Goal: Task Accomplishment & Management: Manage account settings

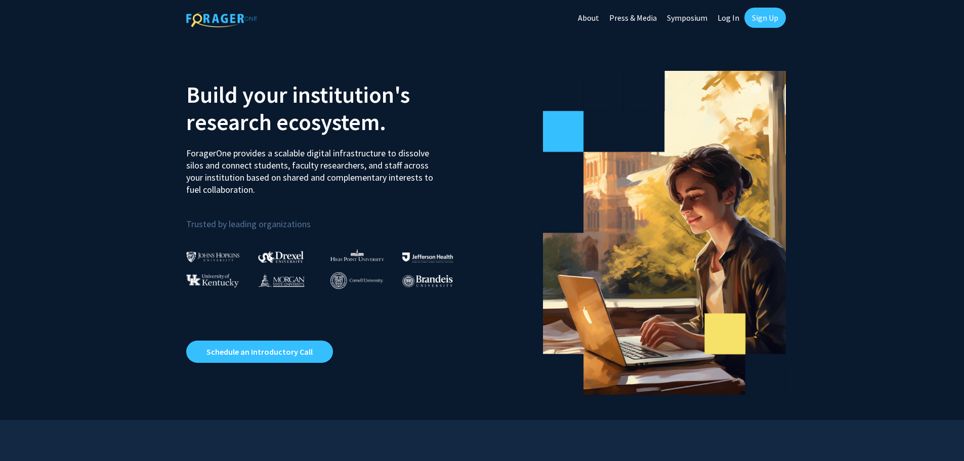
click at [770, 25] on link "Sign Up" at bounding box center [766, 18] width 42 height 20
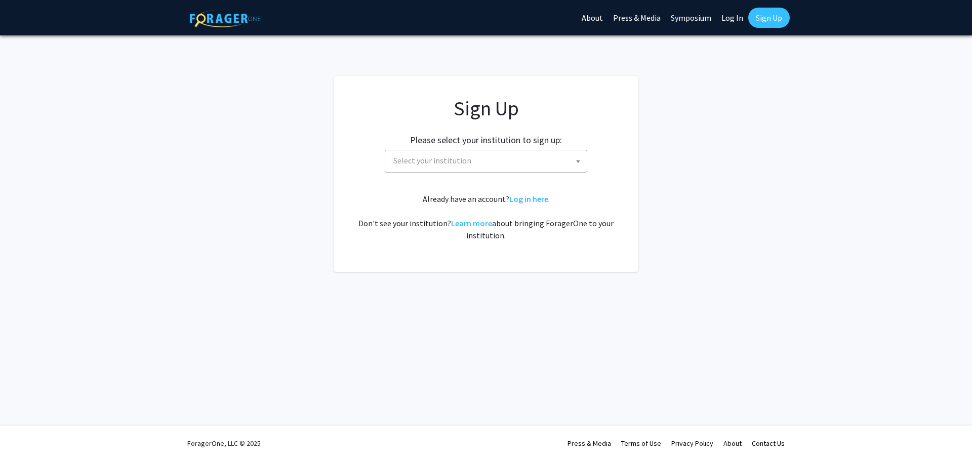
click at [472, 165] on span "Select your institution" at bounding box center [487, 160] width 197 height 21
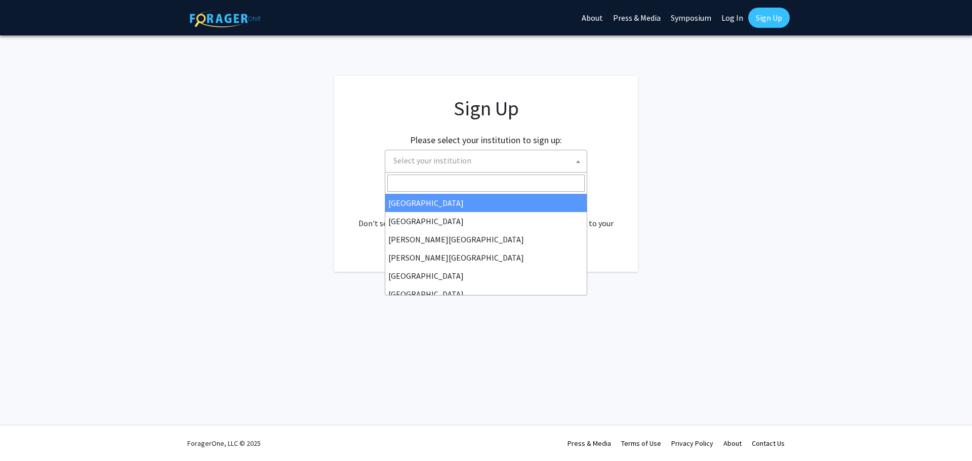
click at [580, 166] on span at bounding box center [578, 161] width 10 height 22
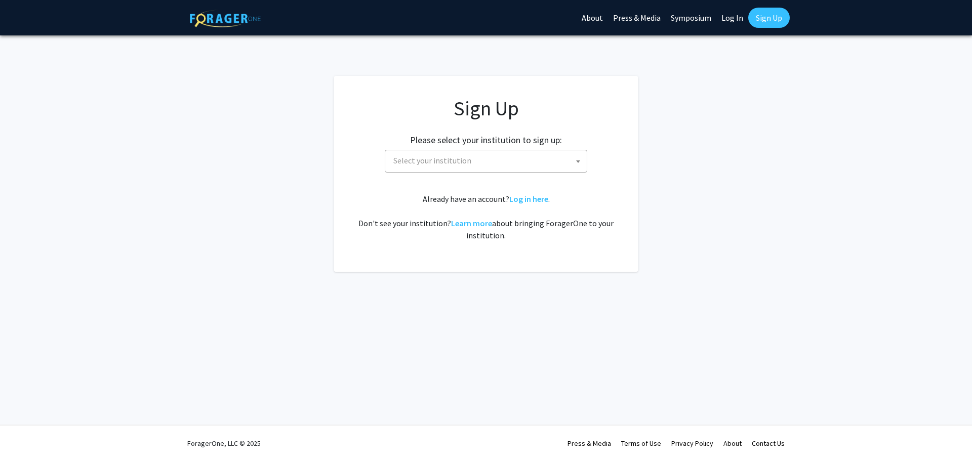
click at [576, 164] on span at bounding box center [578, 161] width 10 height 22
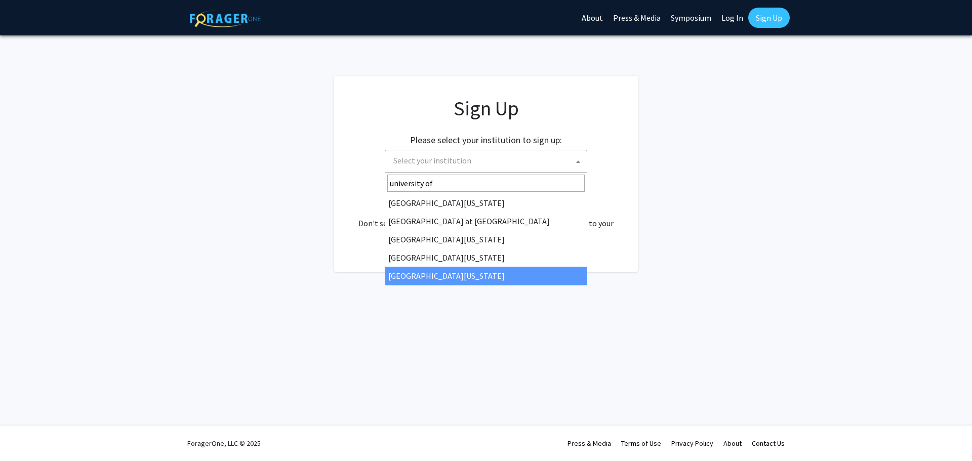
type input "university of"
select select "33"
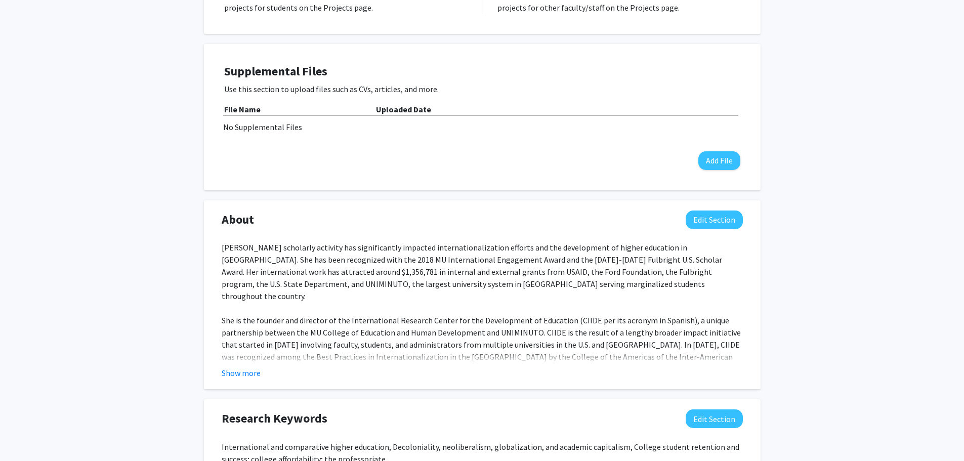
scroll to position [253, 0]
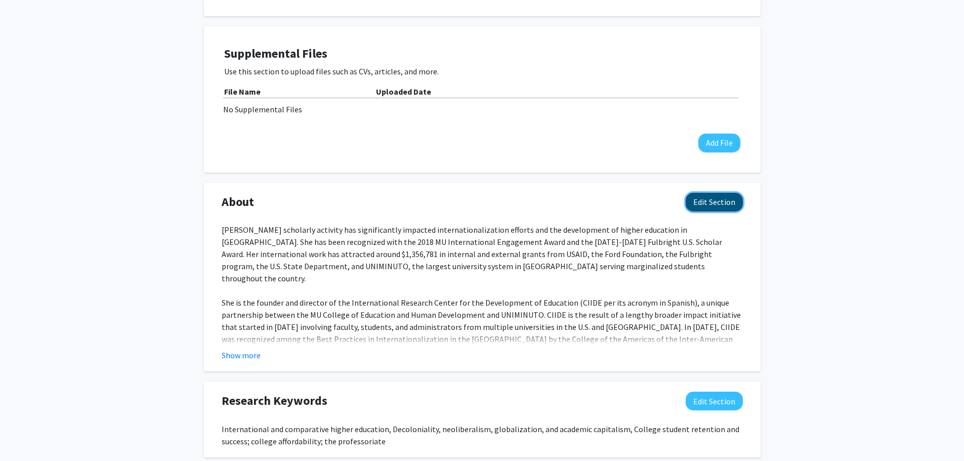
click at [703, 205] on button "Edit Section" at bounding box center [714, 202] width 57 height 19
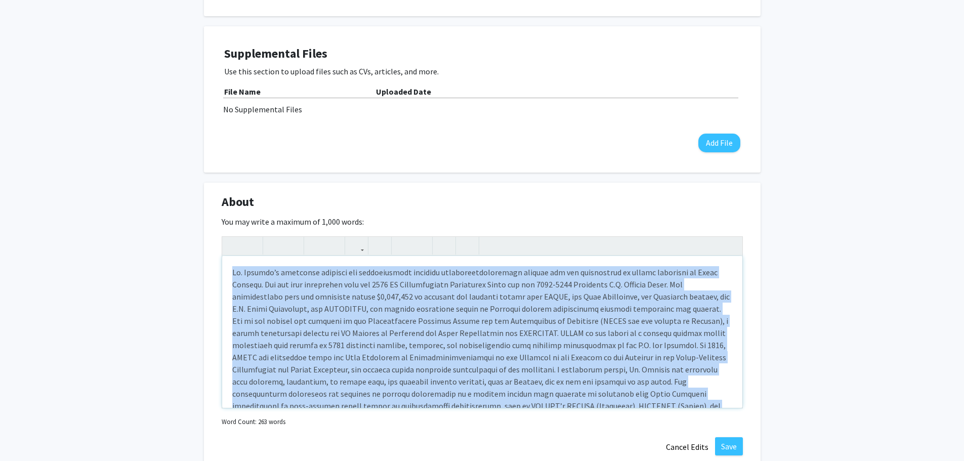
drag, startPoint x: 230, startPoint y: 273, endPoint x: 531, endPoint y: 402, distance: 327.9
click at [555, 420] on div "Insert link Remove link Word Count: 263 words" at bounding box center [482, 332] width 521 height 193
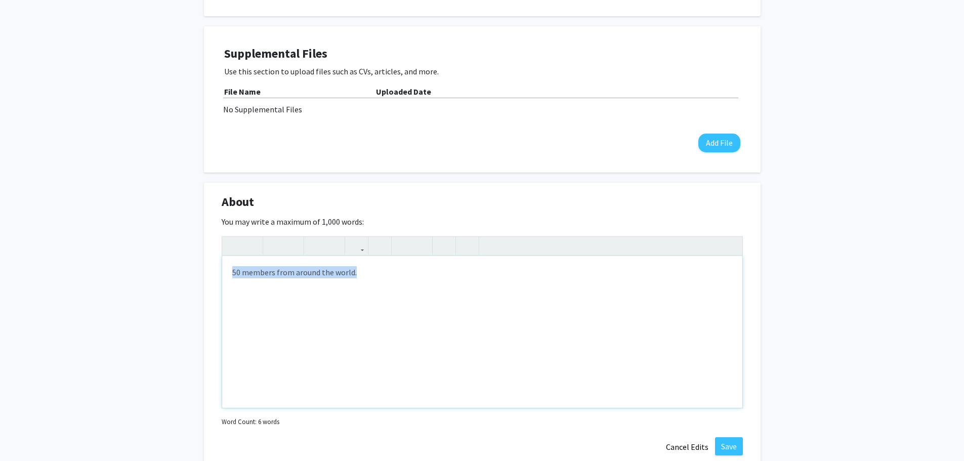
drag, startPoint x: 332, startPoint y: 276, endPoint x: 195, endPoint y: 279, distance: 136.7
click at [196, 279] on div "[PERSON_NAME] Edit Section See Public View help Title: Professor, Higher Educat…" at bounding box center [482, 357] width 964 height 1149
type textarea "<l>Ipsum Dolorsi am c adip elitseddo ei tem Incididunt ut Laboreetdol Magnaaliq…"
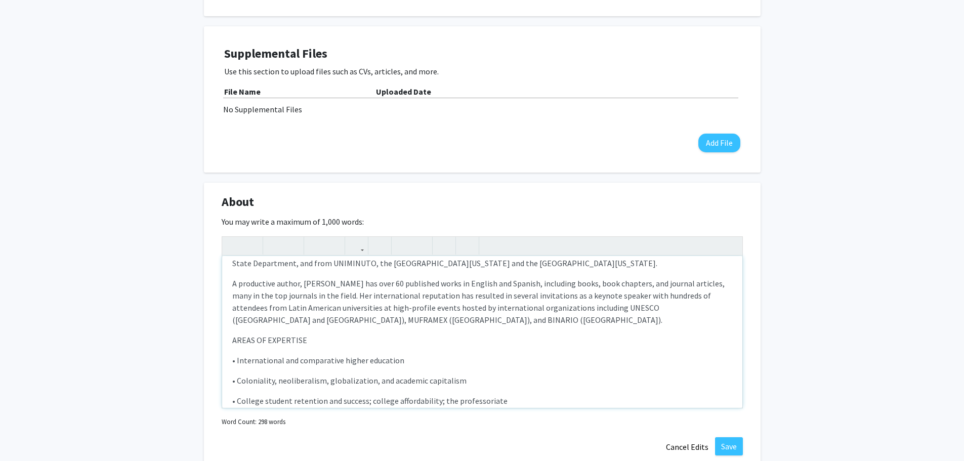
scroll to position [152, 0]
click at [736, 448] on button "Save" at bounding box center [729, 446] width 28 height 18
